Goal: Register for event/course

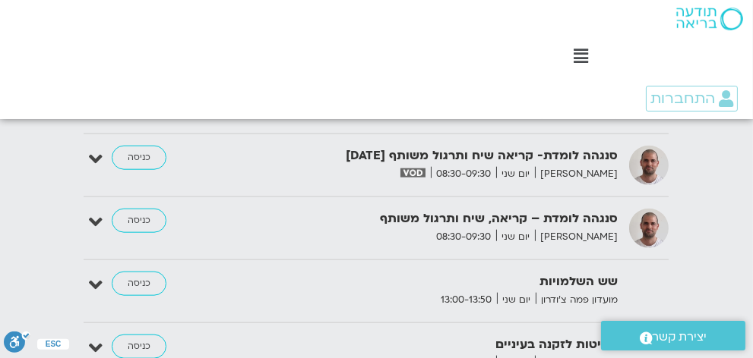
scroll to position [2240, 0]
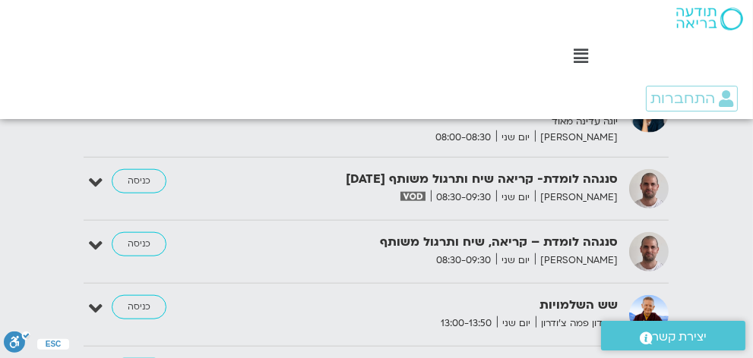
click at [467, 190] on strong "סנגהה לומדת- קריאה שיח ותרגול משותף 18.8.25" at bounding box center [454, 179] width 327 height 21
click at [425, 201] on img at bounding box center [412, 196] width 25 height 9
click at [142, 184] on link "כניסה" at bounding box center [139, 181] width 55 height 24
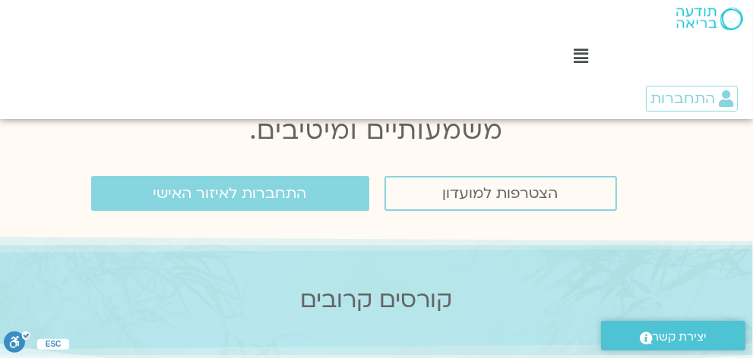
scroll to position [360, 0]
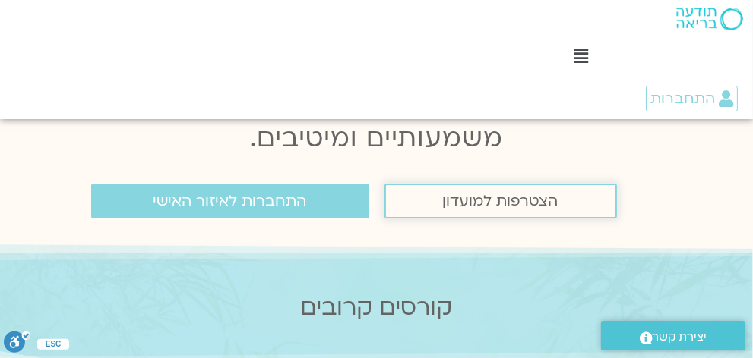
click at [472, 204] on span "הצטרפות למועדון" at bounding box center [500, 201] width 115 height 17
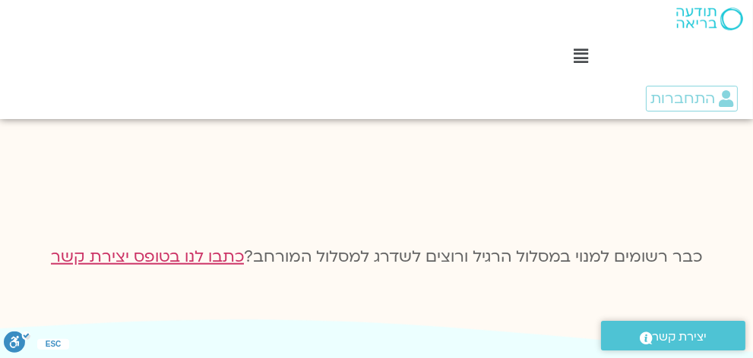
scroll to position [2316, 0]
